Goal: Information Seeking & Learning: Find specific fact

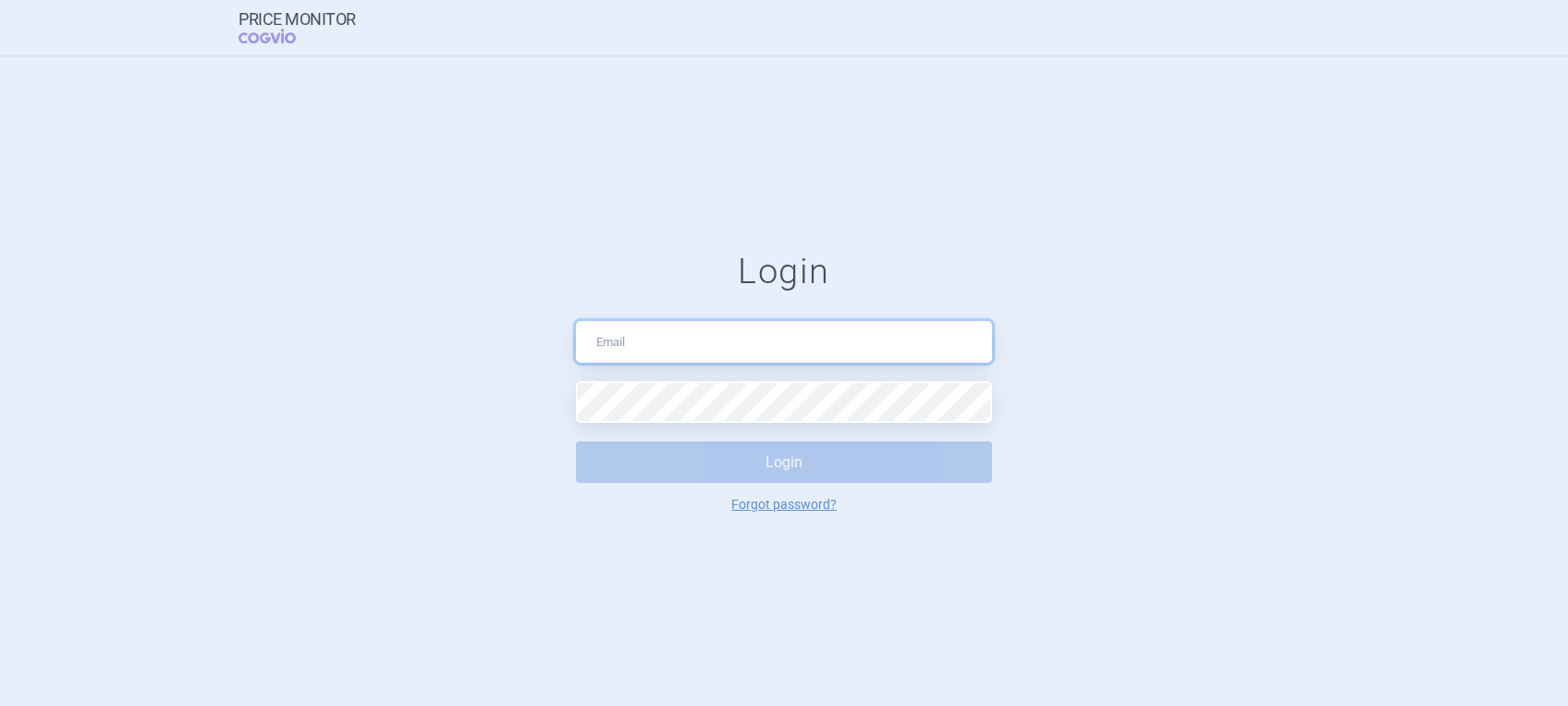
type input "[PERSON_NAME][EMAIL_ADDRESS][DOMAIN_NAME]"
click at [771, 466] on button "Login" at bounding box center [784, 462] width 416 height 41
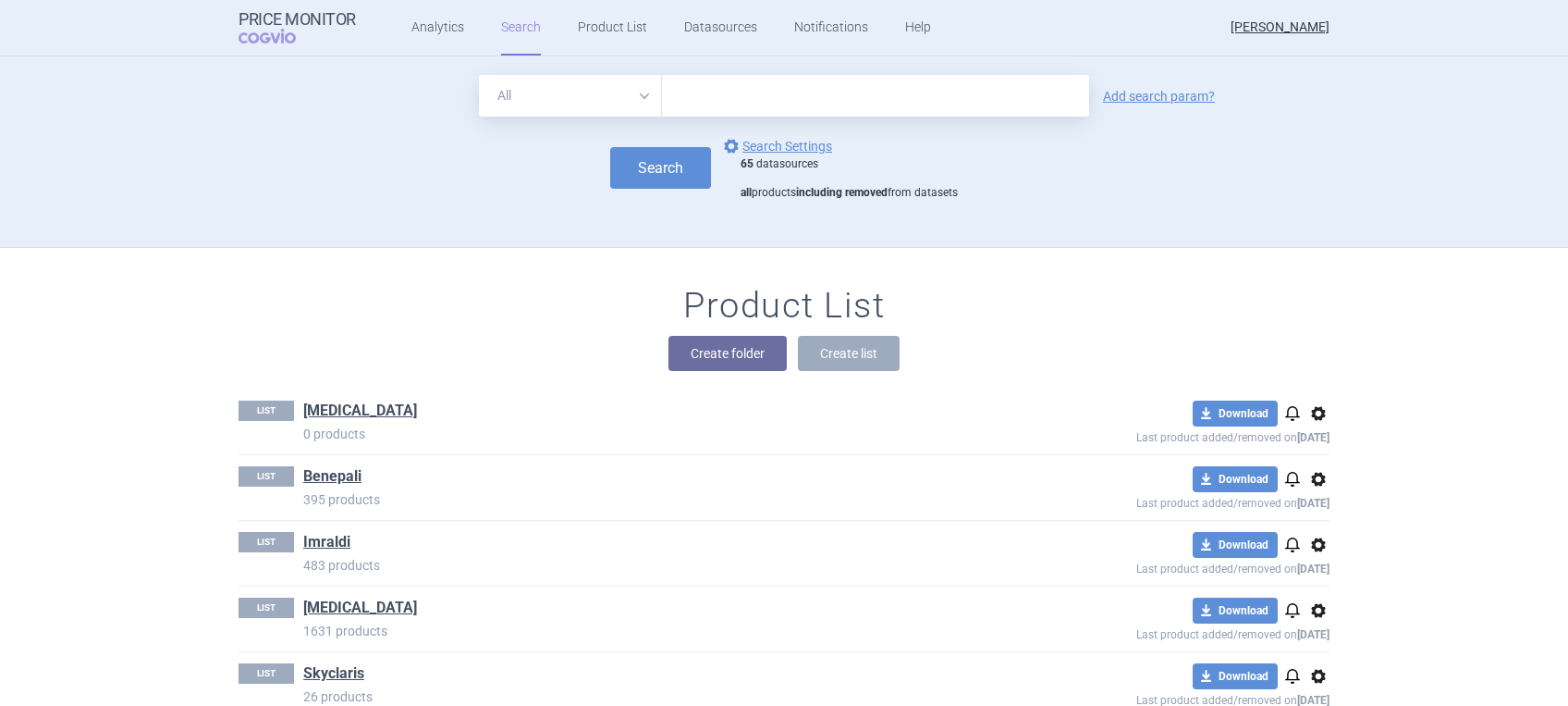
click at [777, 97] on input "text" at bounding box center [875, 96] width 427 height 41
click at [722, 93] on input "text" at bounding box center [875, 96] width 427 height 41
type input "[MEDICAL_DATA]"
click at [632, 173] on button "Search" at bounding box center [661, 168] width 101 height 41
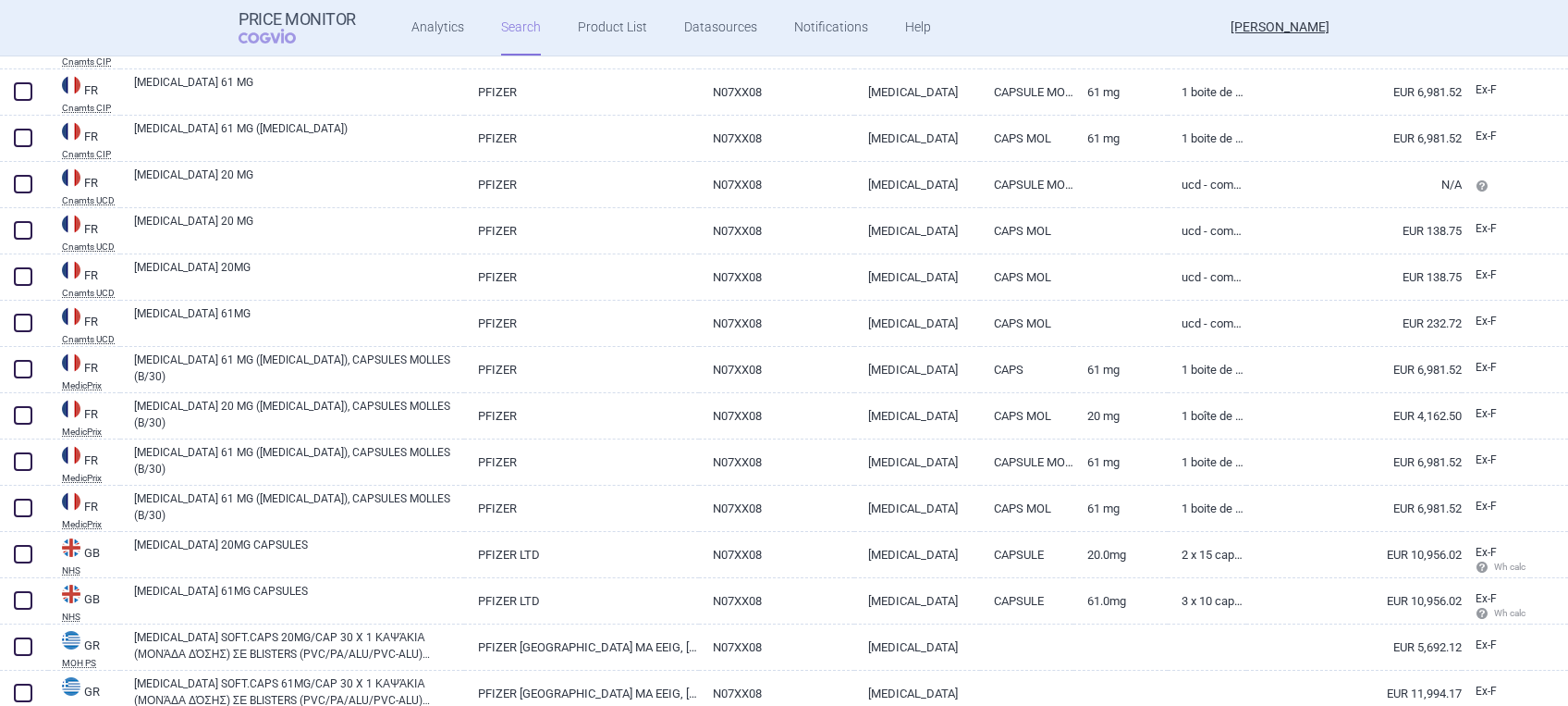
scroll to position [4386, 0]
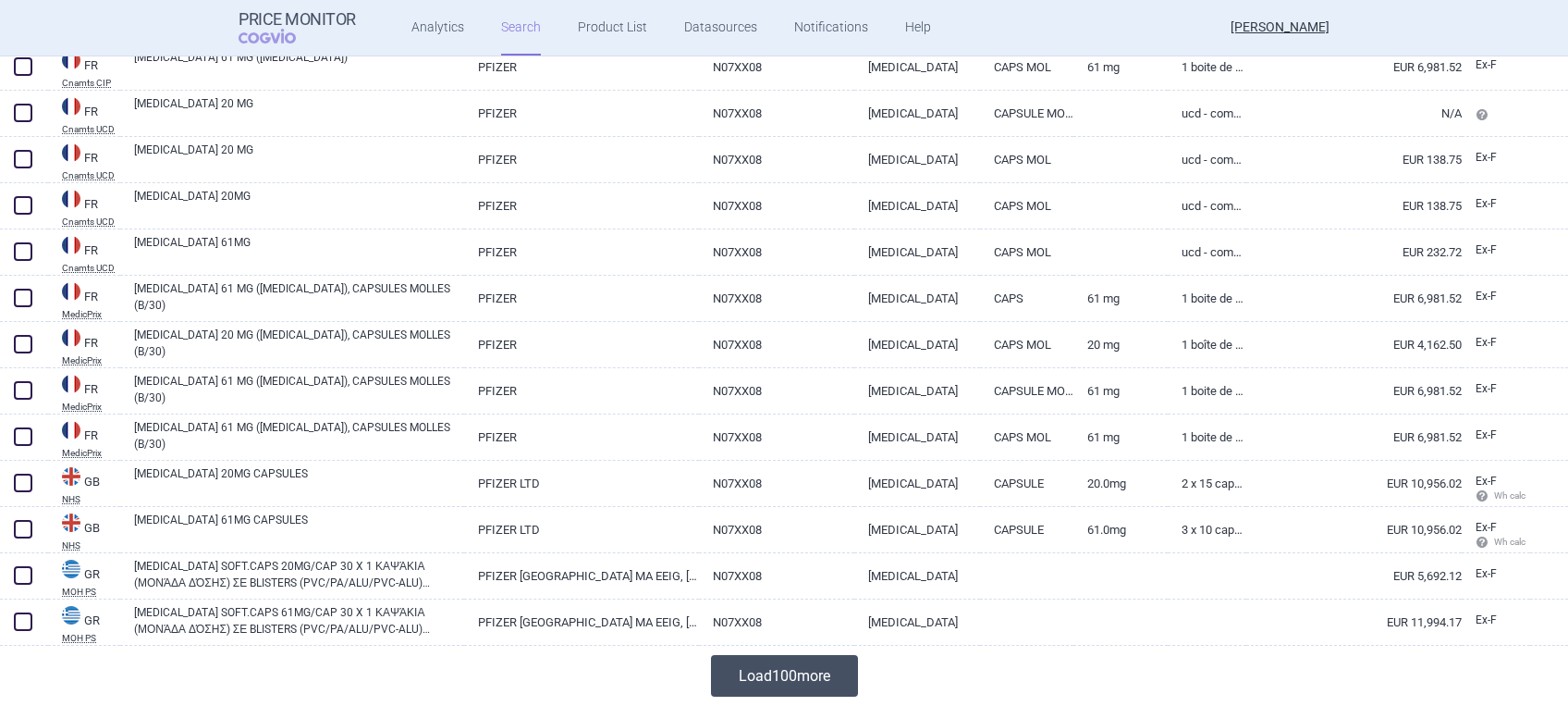
click at [791, 677] on button "Load 100 more" at bounding box center [784, 675] width 147 height 41
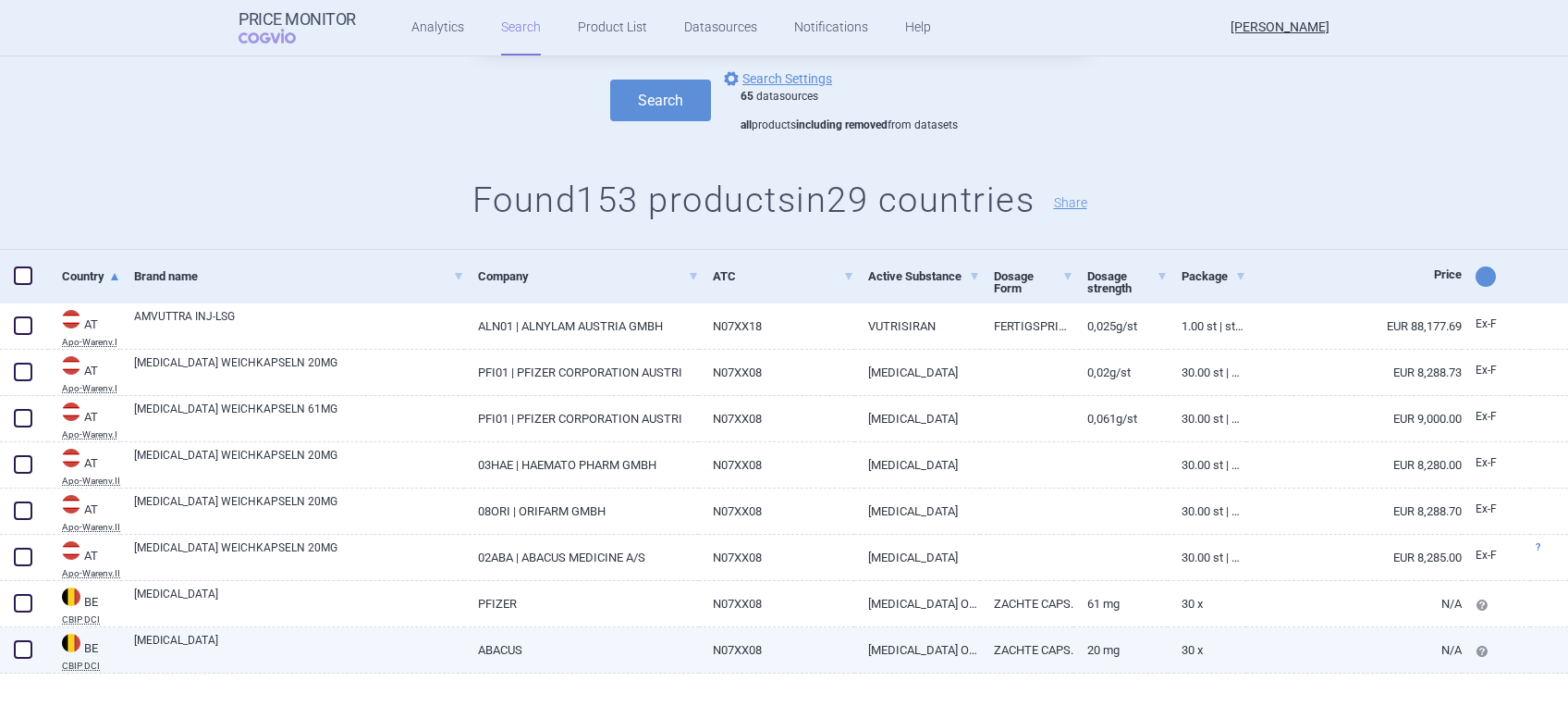
scroll to position [0, 0]
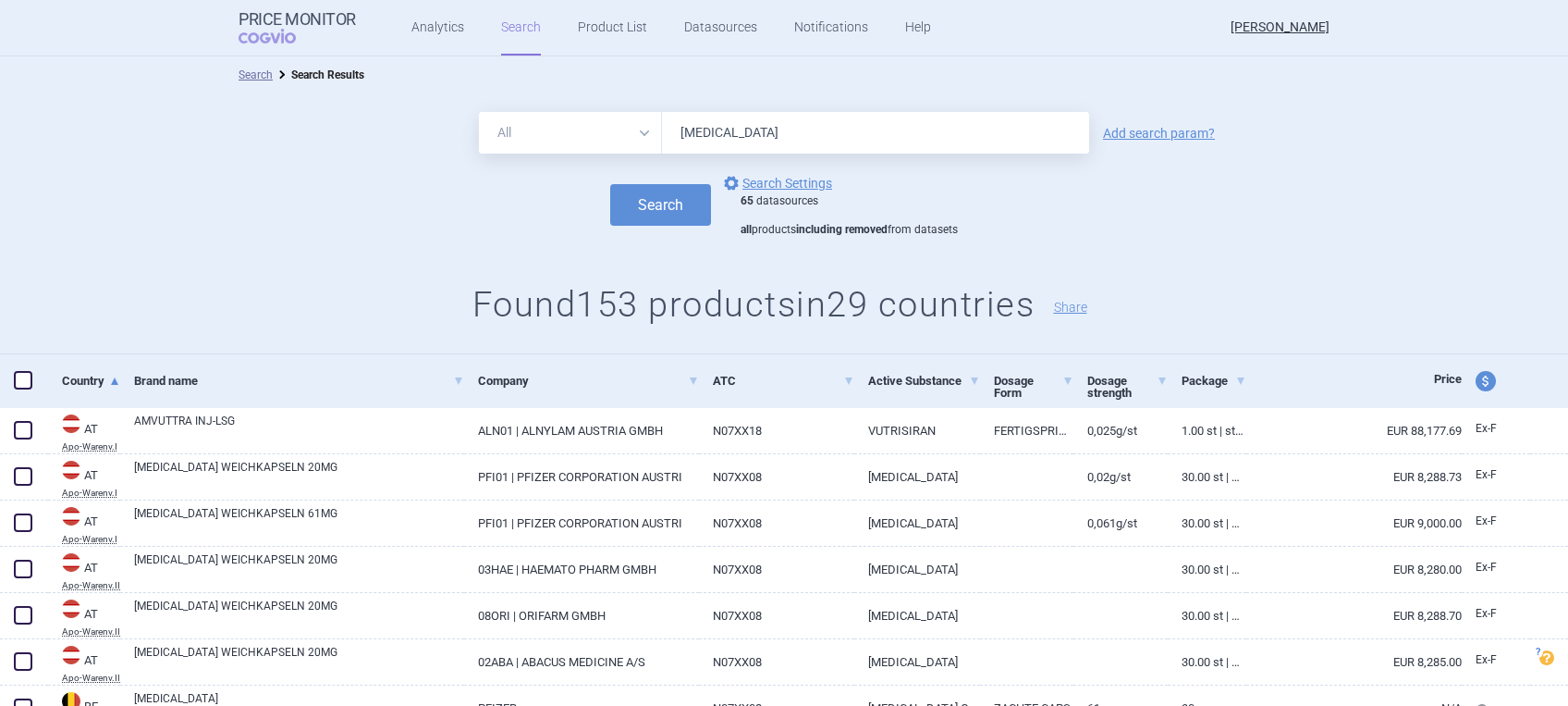
click at [755, 136] on input "[MEDICAL_DATA]" at bounding box center [875, 132] width 427 height 41
drag, startPoint x: 755, startPoint y: 136, endPoint x: 663, endPoint y: 136, distance: 92.0
click at [663, 136] on input "[MEDICAL_DATA]" at bounding box center [875, 132] width 427 height 41
drag, startPoint x: 843, startPoint y: 142, endPoint x: 832, endPoint y: 142, distance: 11.0
click at [843, 142] on input "[MEDICAL_DATA]" at bounding box center [875, 132] width 427 height 41
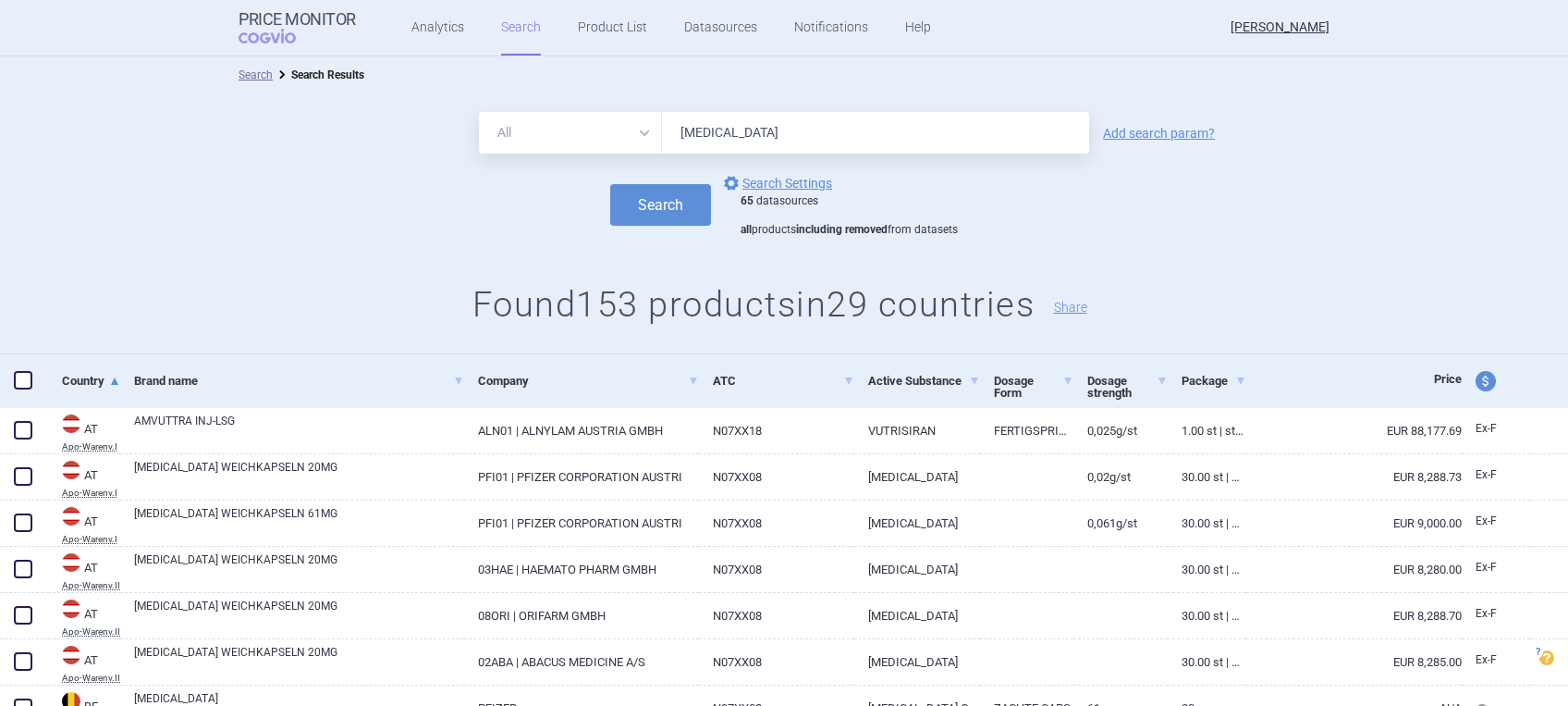
drag, startPoint x: 751, startPoint y: 132, endPoint x: 600, endPoint y: 137, distance: 151.1
click at [600, 137] on div "All Brand Name ATC Company Active Substance Country Newer than [MEDICAL_DATA]" at bounding box center [784, 132] width 610 height 41
click at [701, 137] on input "onpatro" at bounding box center [875, 132] width 427 height 41
click at [705, 136] on input "onpatro" at bounding box center [875, 132] width 427 height 41
type input "[MEDICAL_DATA]"
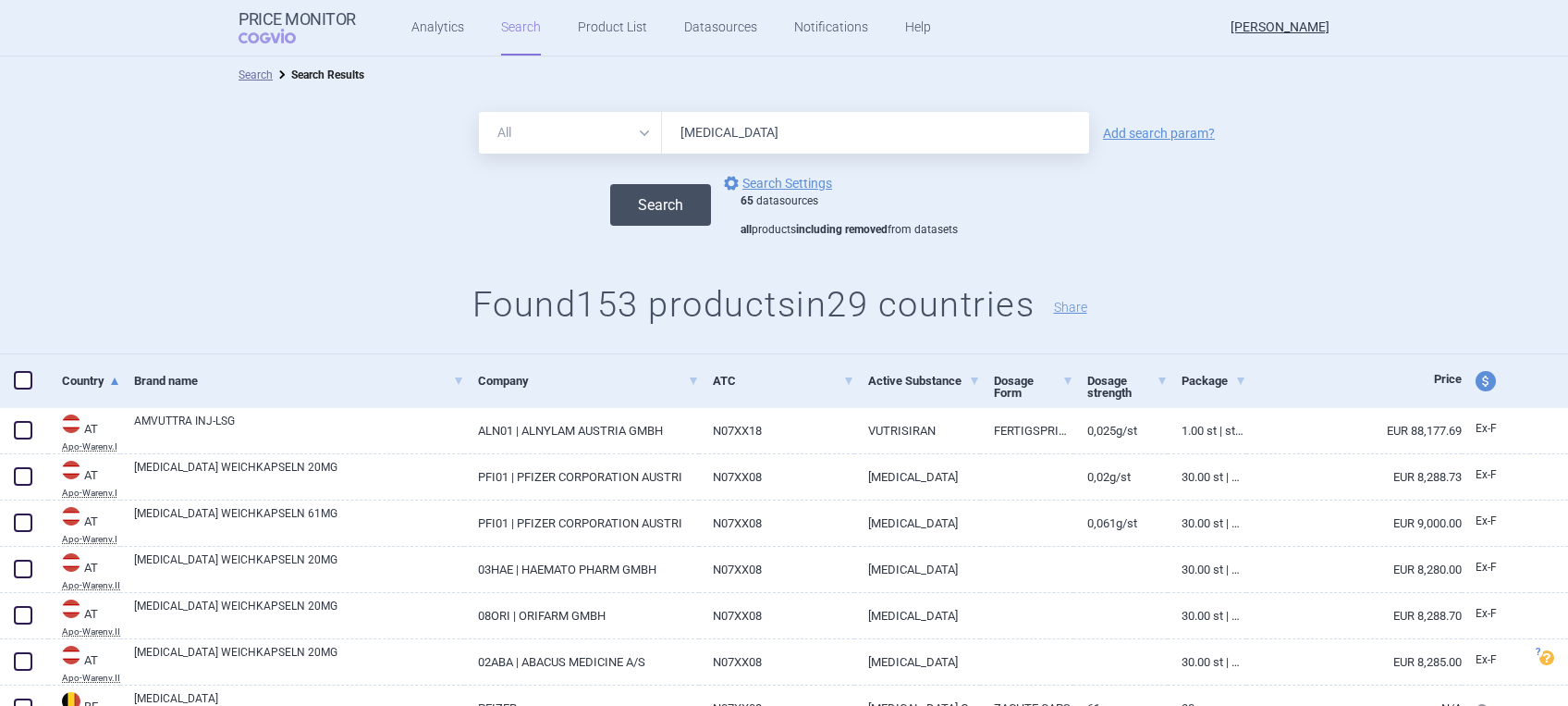
click at [674, 204] on button "Search" at bounding box center [661, 205] width 101 height 41
